Goal: Find specific page/section: Find specific page/section

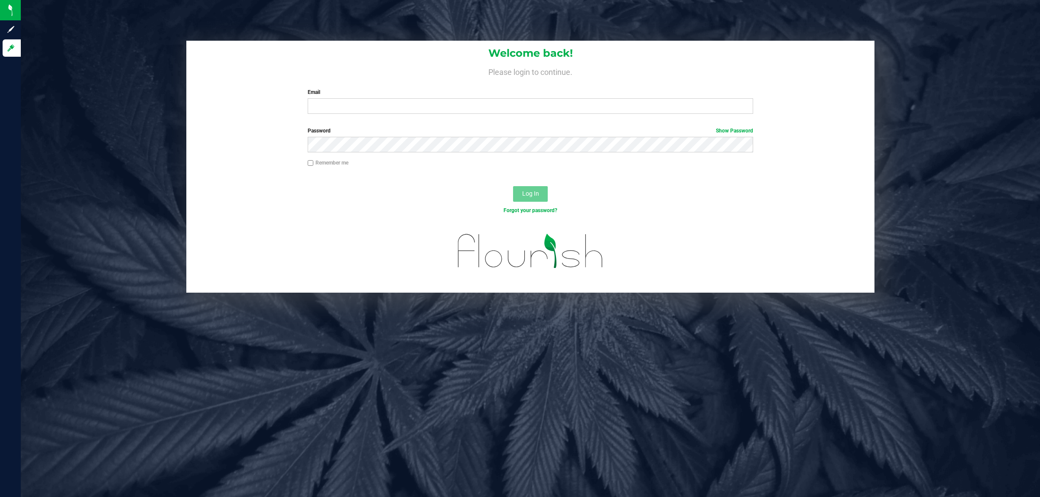
click at [592, 97] on div "Email Required Please format your email correctly." at bounding box center [530, 101] width 459 height 26
click at [585, 110] on input "Email" at bounding box center [531, 106] width 446 height 16
type input "[EMAIL_ADDRESS][DOMAIN_NAME]"
click at [513, 186] on button "Log In" at bounding box center [530, 194] width 35 height 16
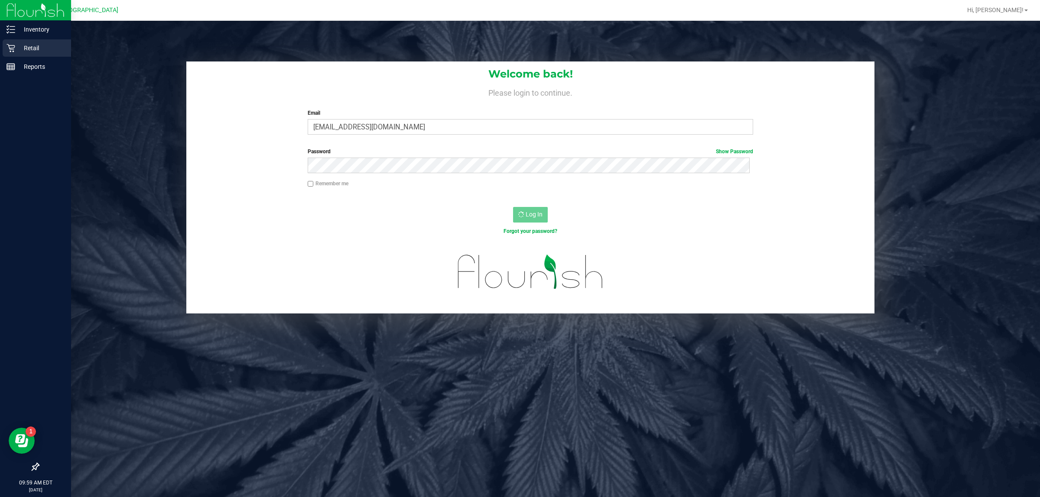
click at [16, 48] on p "Retail" at bounding box center [41, 48] width 52 height 10
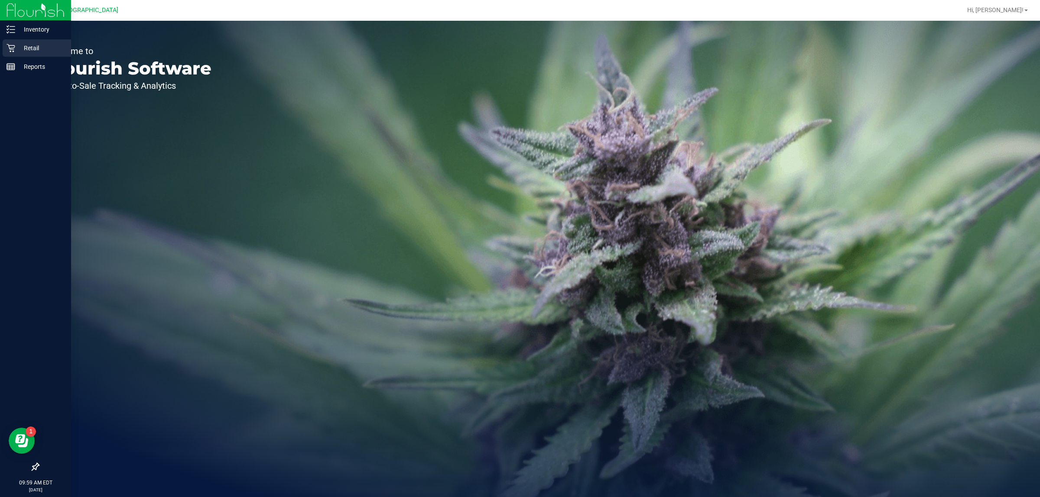
click at [16, 48] on p "Retail" at bounding box center [41, 48] width 52 height 10
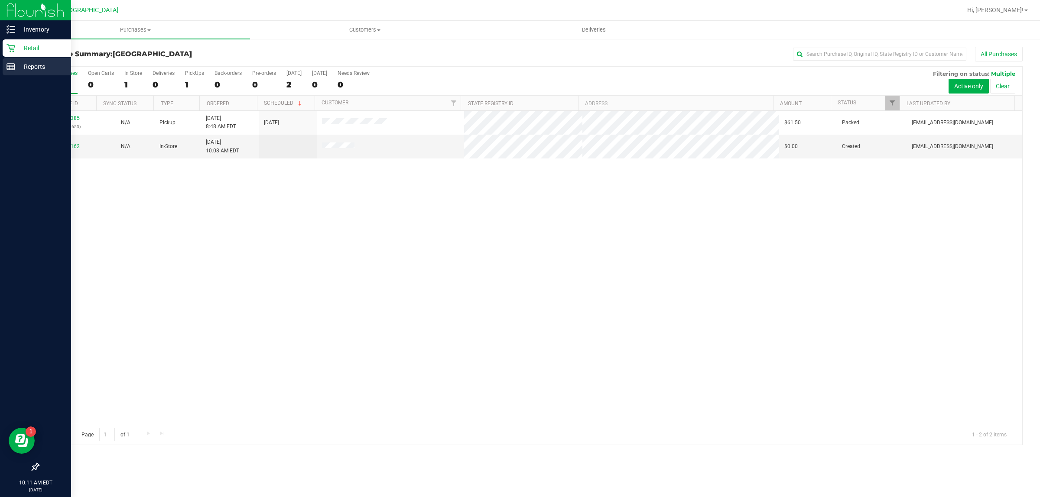
click at [46, 74] on div "Reports" at bounding box center [37, 66] width 68 height 17
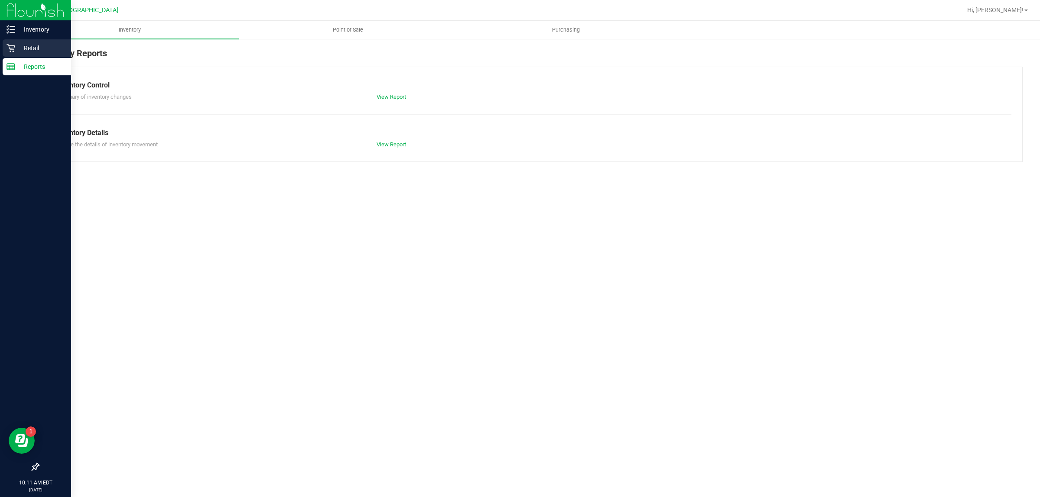
click at [45, 50] on p "Retail" at bounding box center [41, 48] width 52 height 10
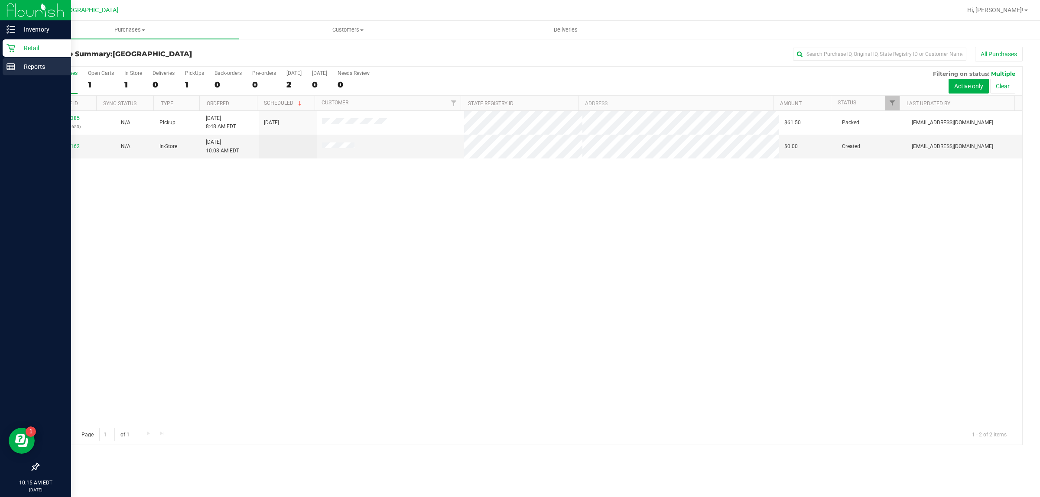
click at [12, 62] on div "Reports" at bounding box center [37, 66] width 68 height 17
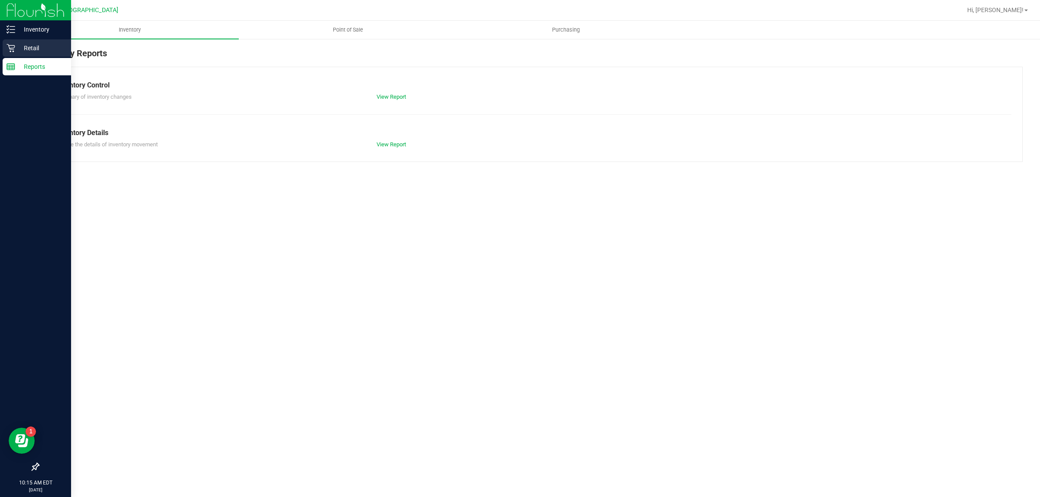
click at [25, 49] on p "Retail" at bounding box center [41, 48] width 52 height 10
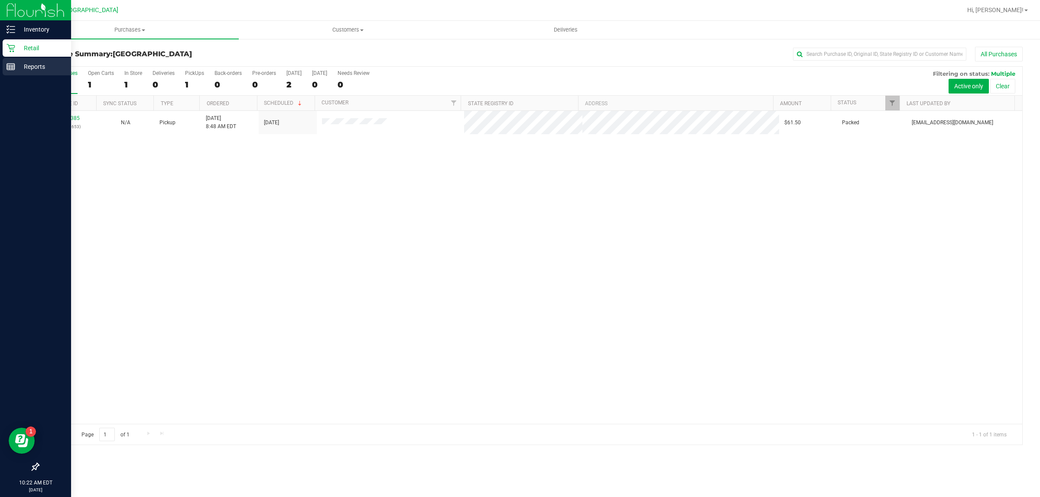
click at [20, 63] on p "Reports" at bounding box center [41, 67] width 52 height 10
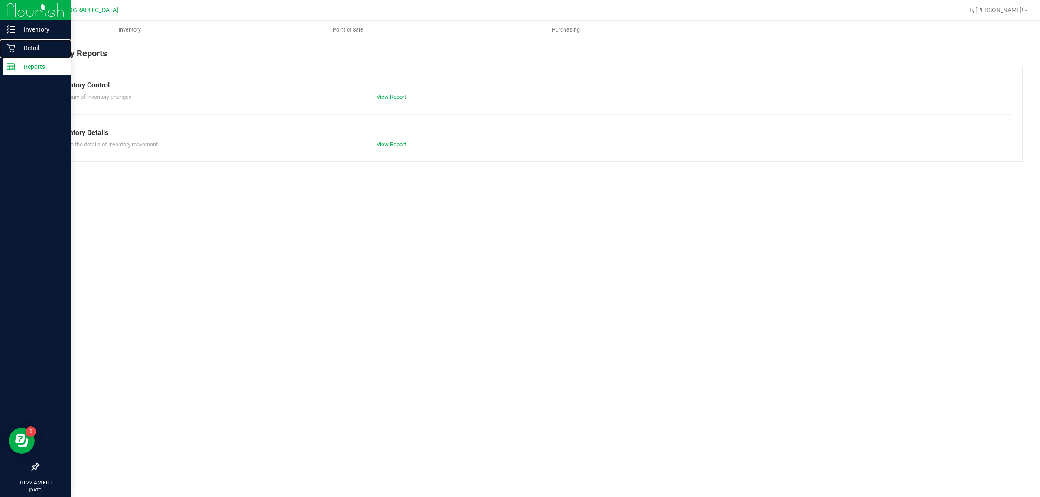
click at [32, 50] on p "Retail" at bounding box center [41, 48] width 52 height 10
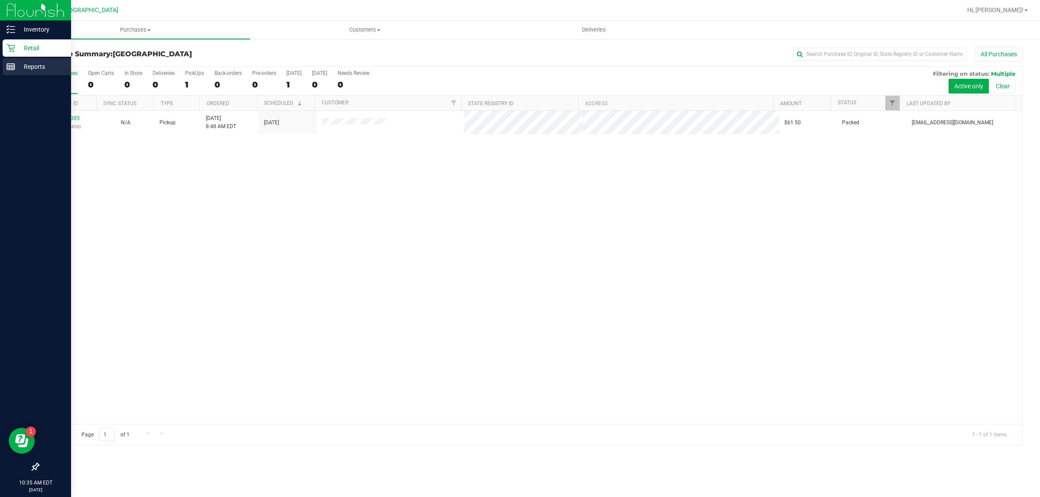
click at [10, 68] on line at bounding box center [10, 67] width 0 height 4
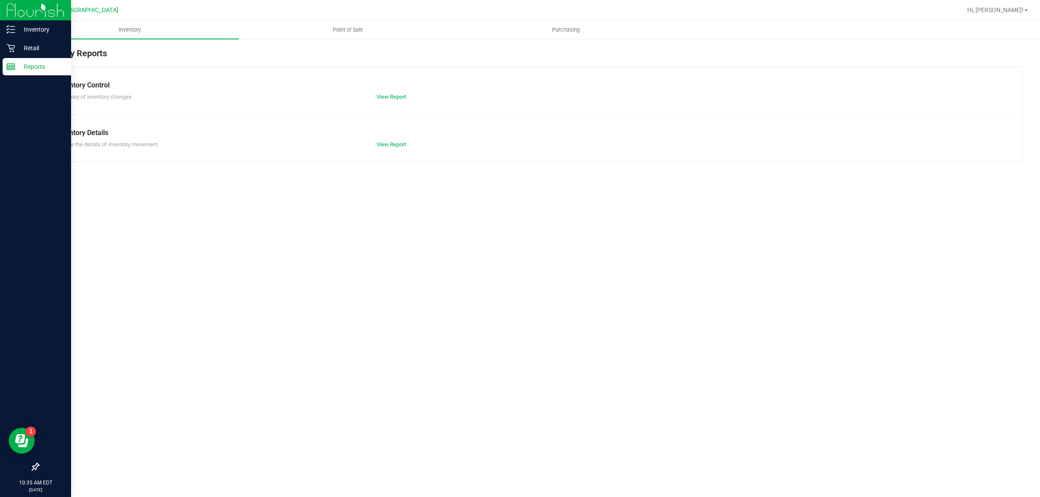
click at [47, 52] on p "Retail" at bounding box center [41, 48] width 52 height 10
